Goal: Transaction & Acquisition: Purchase product/service

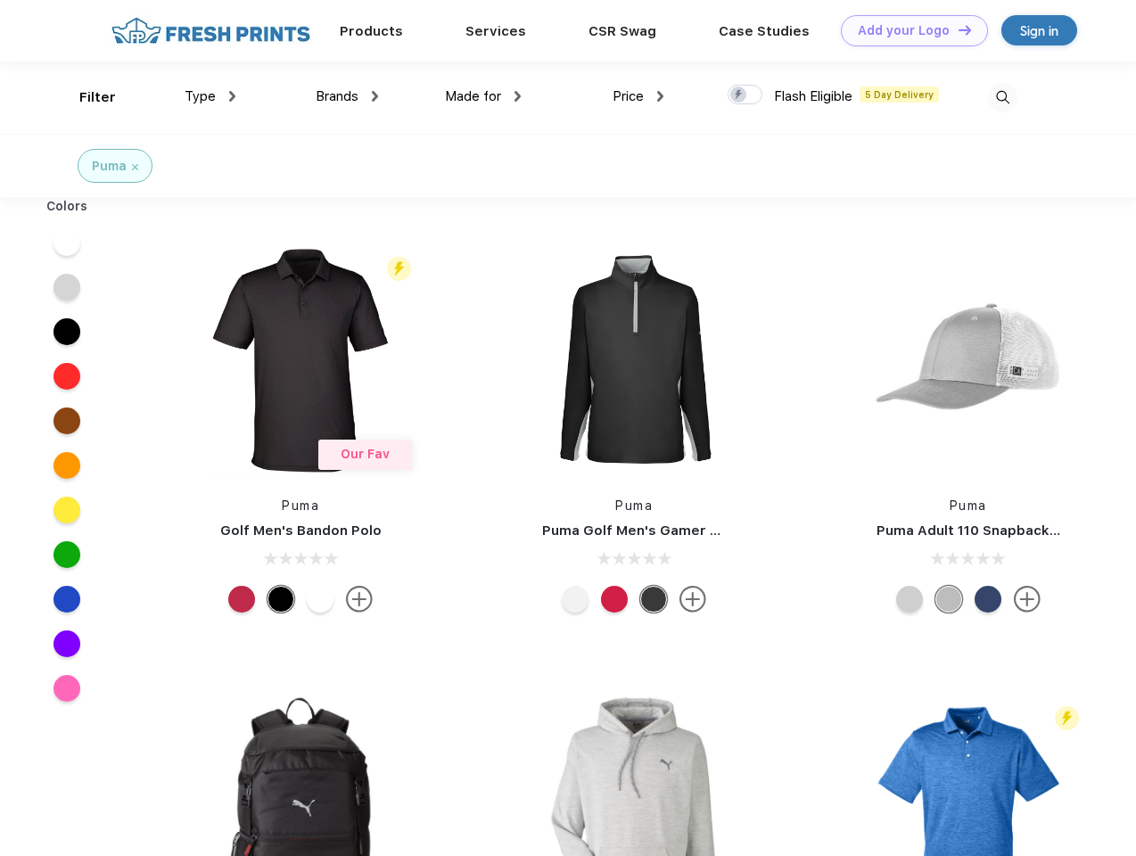
click at [908, 30] on link "Add your Logo Design Tool" at bounding box center [914, 30] width 147 height 31
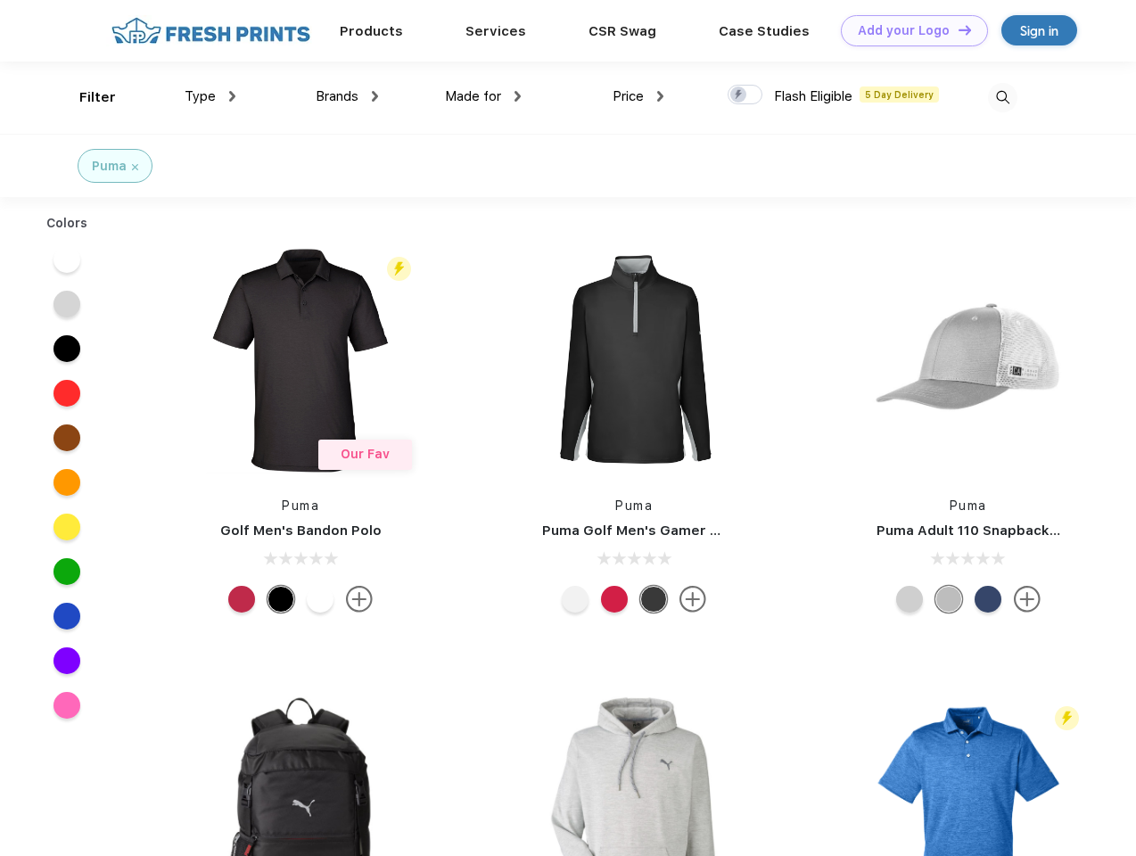
click at [0, 0] on div "Design Tool" at bounding box center [0, 0] width 0 height 0
click at [957, 29] on link "Add your Logo Design Tool" at bounding box center [914, 30] width 147 height 31
click at [86, 97] on div "Filter" at bounding box center [97, 97] width 37 height 21
click at [210, 96] on span "Type" at bounding box center [200, 96] width 31 height 16
click at [347, 96] on span "Brands" at bounding box center [337, 96] width 43 height 16
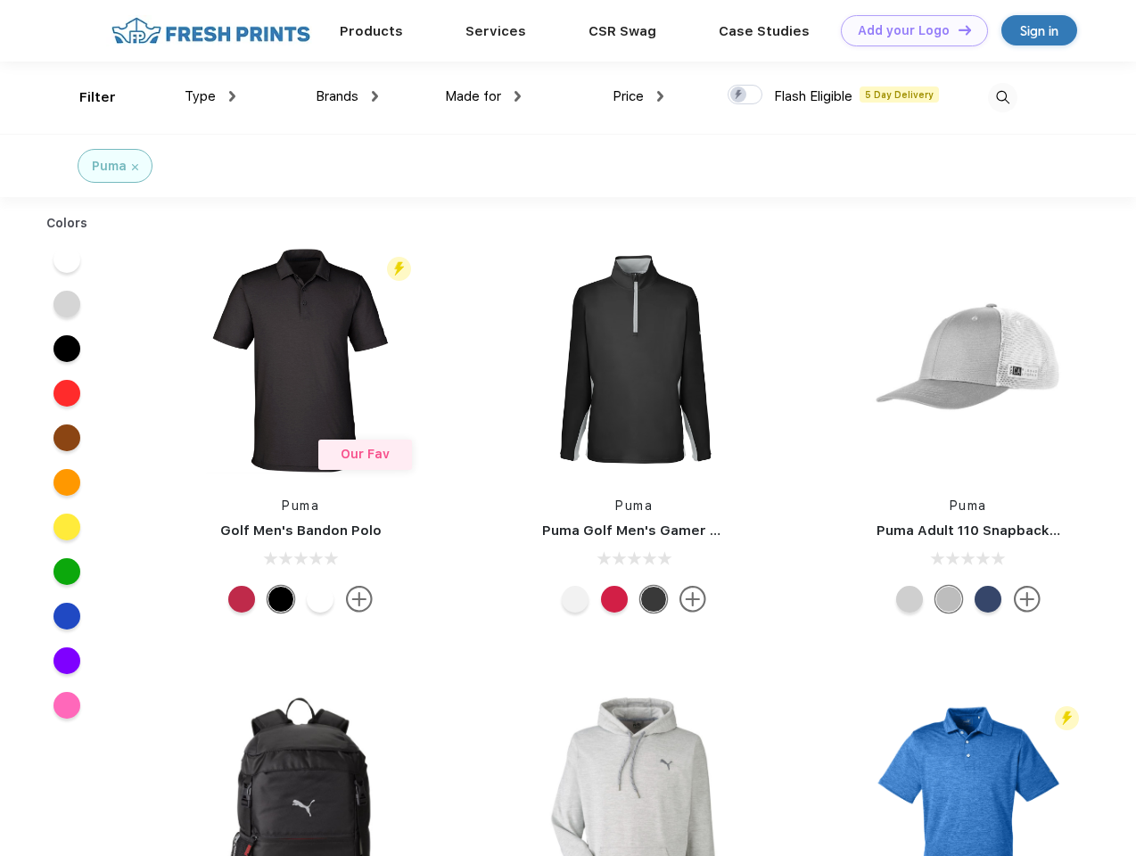
click at [483, 96] on span "Made for" at bounding box center [473, 96] width 56 height 16
click at [638, 96] on span "Price" at bounding box center [628, 96] width 31 height 16
click at [746, 95] on div at bounding box center [745, 95] width 35 height 20
click at [739, 95] on input "checkbox" at bounding box center [734, 90] width 12 height 12
click at [1002, 97] on img at bounding box center [1002, 97] width 29 height 29
